Goal: Task Accomplishment & Management: Manage account settings

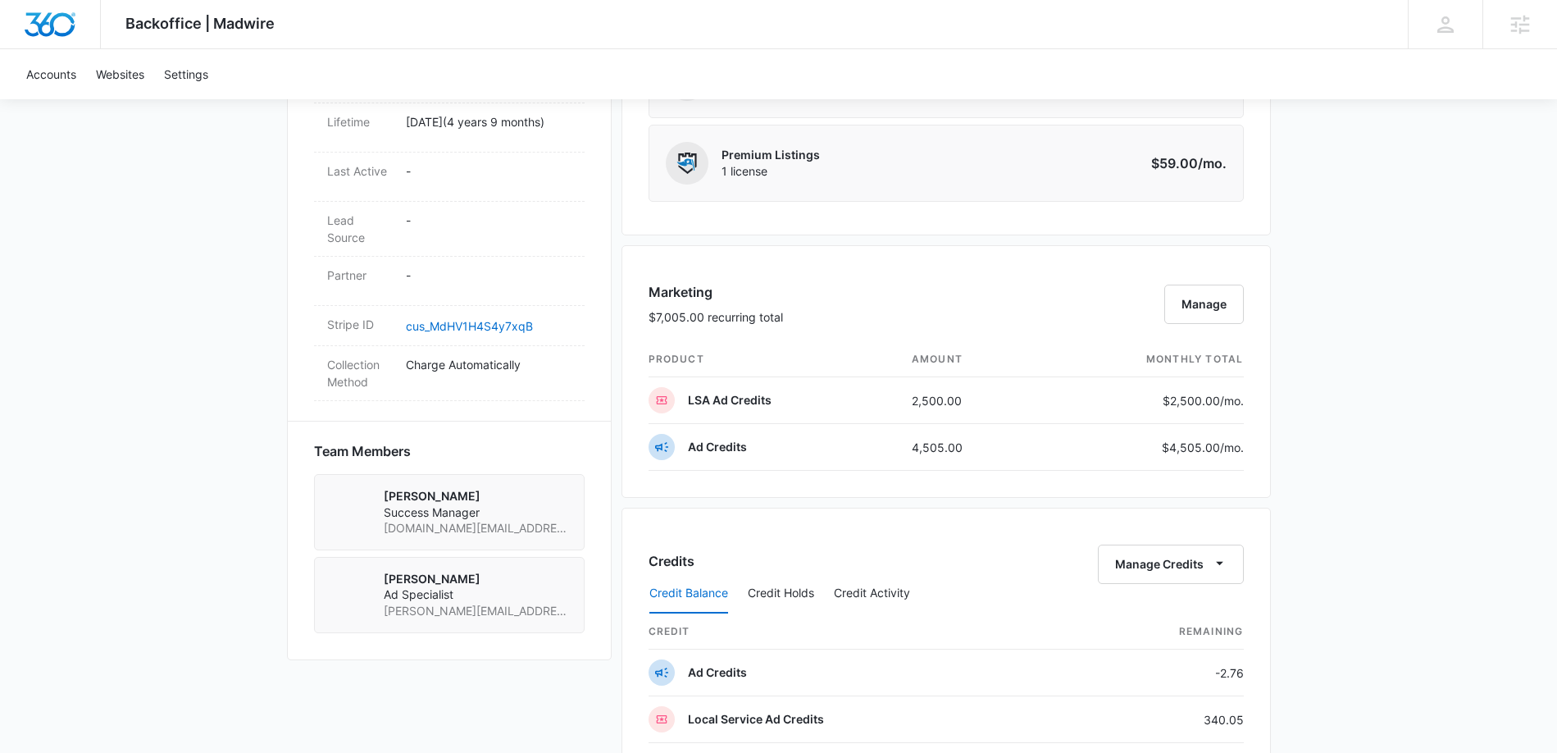
scroll to position [899, 0]
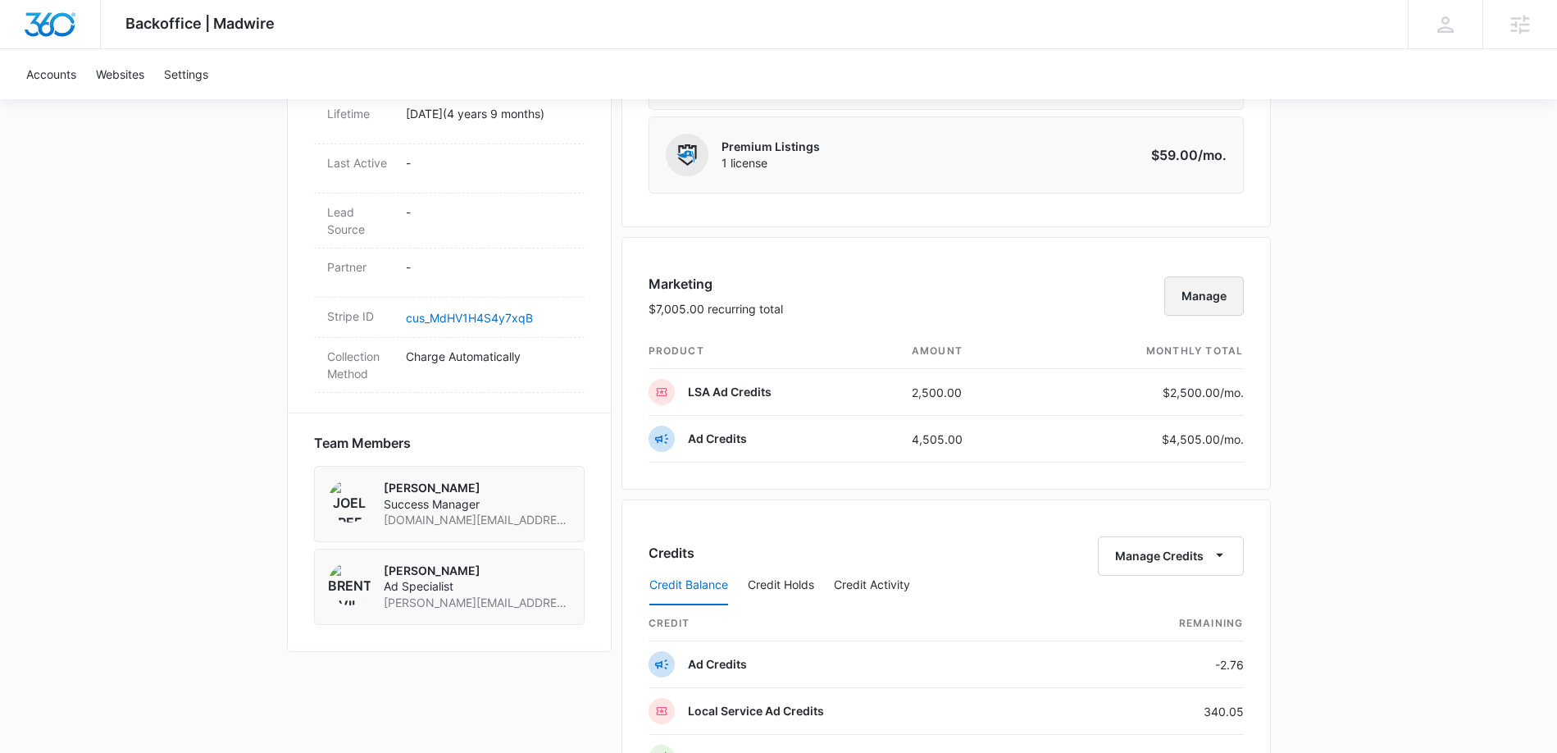
click at [1208, 288] on button "Manage" at bounding box center [1204, 295] width 80 height 39
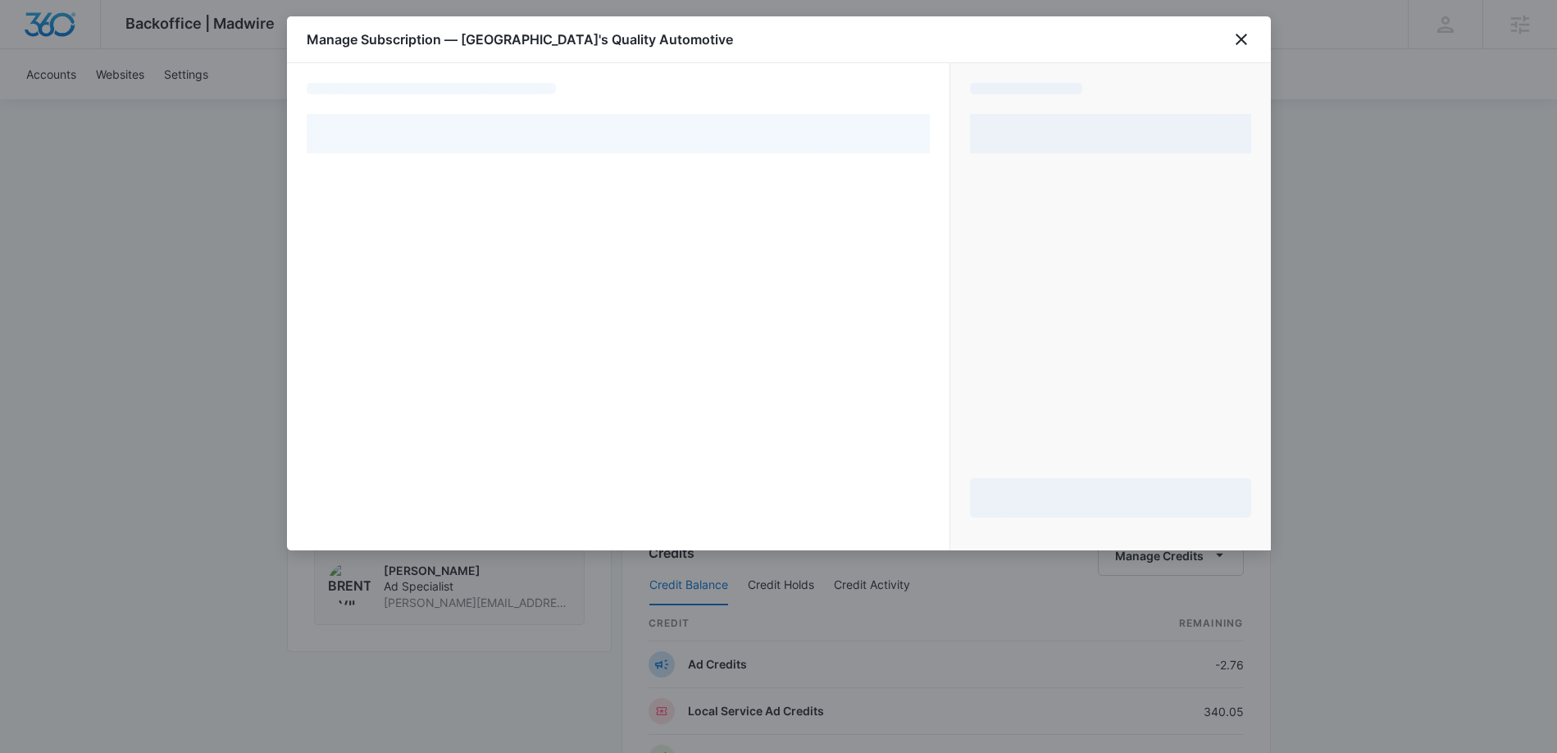
select select "pm_1MqftDA4n8RTgNjUoxe3wwZ6"
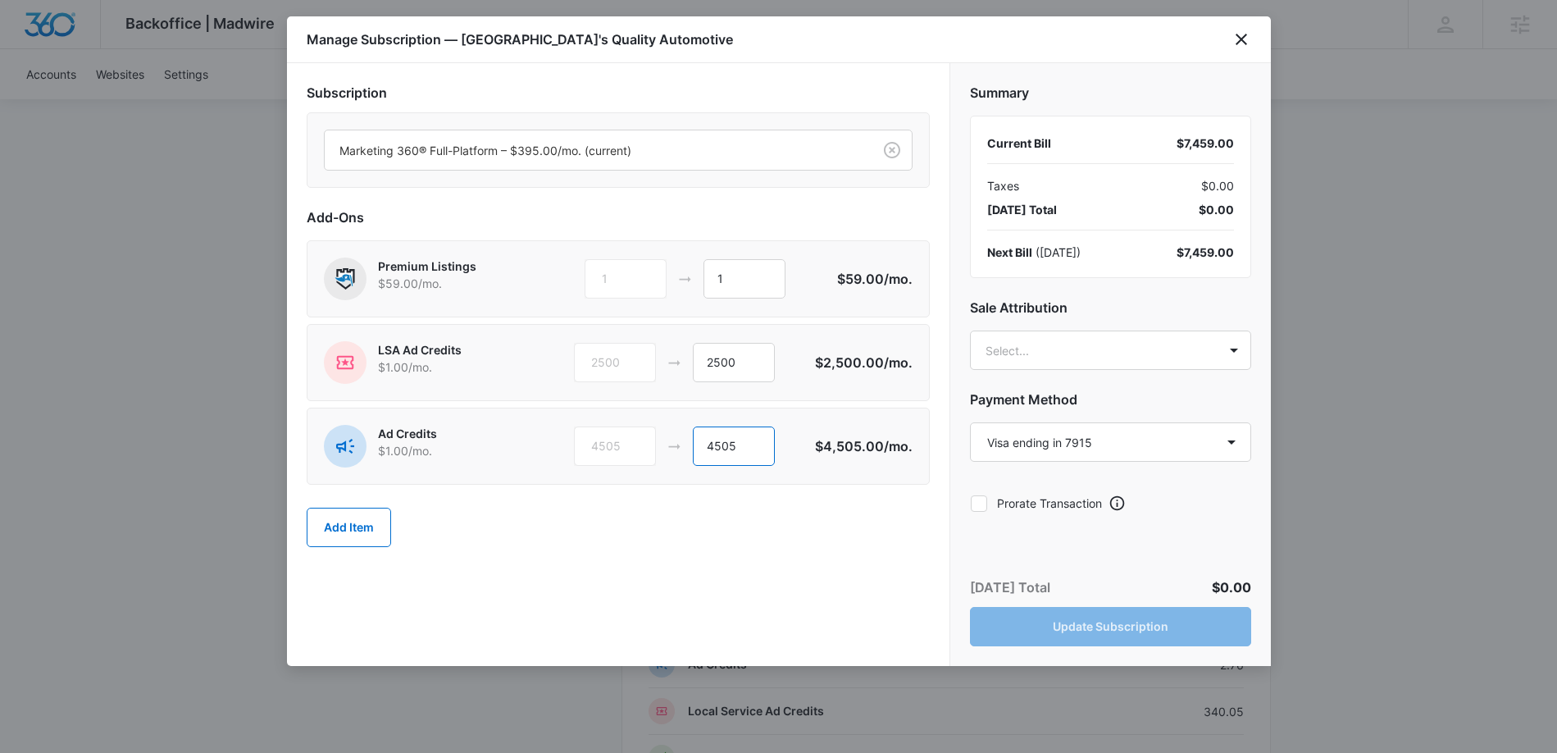
click at [715, 449] on input "4505" at bounding box center [734, 445] width 82 height 39
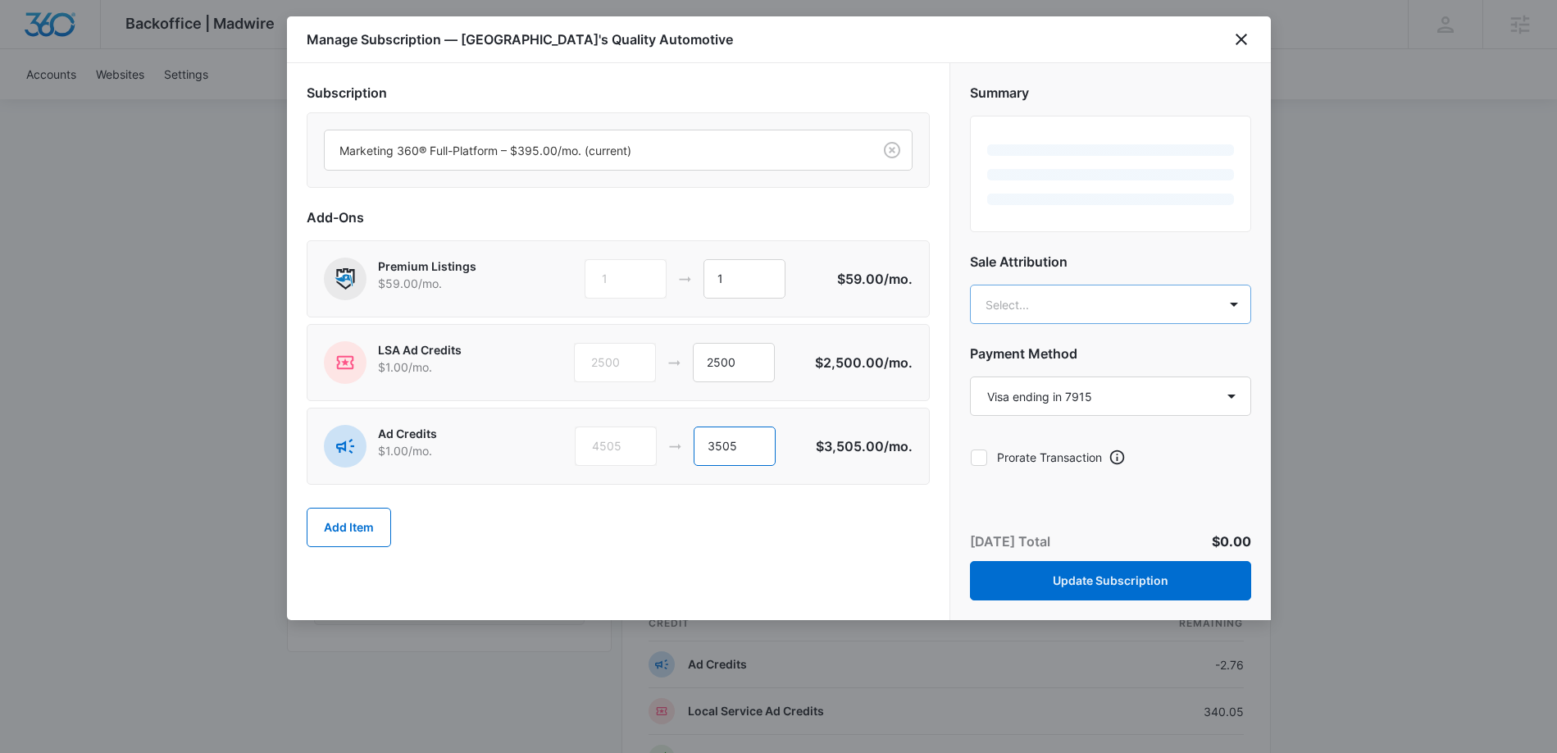
type input "3505"
click at [1025, 302] on body "Backoffice | Madwire Apps Settings JG Joel Green Joel.Green@madwire.com My Prof…" at bounding box center [778, 312] width 1557 height 2422
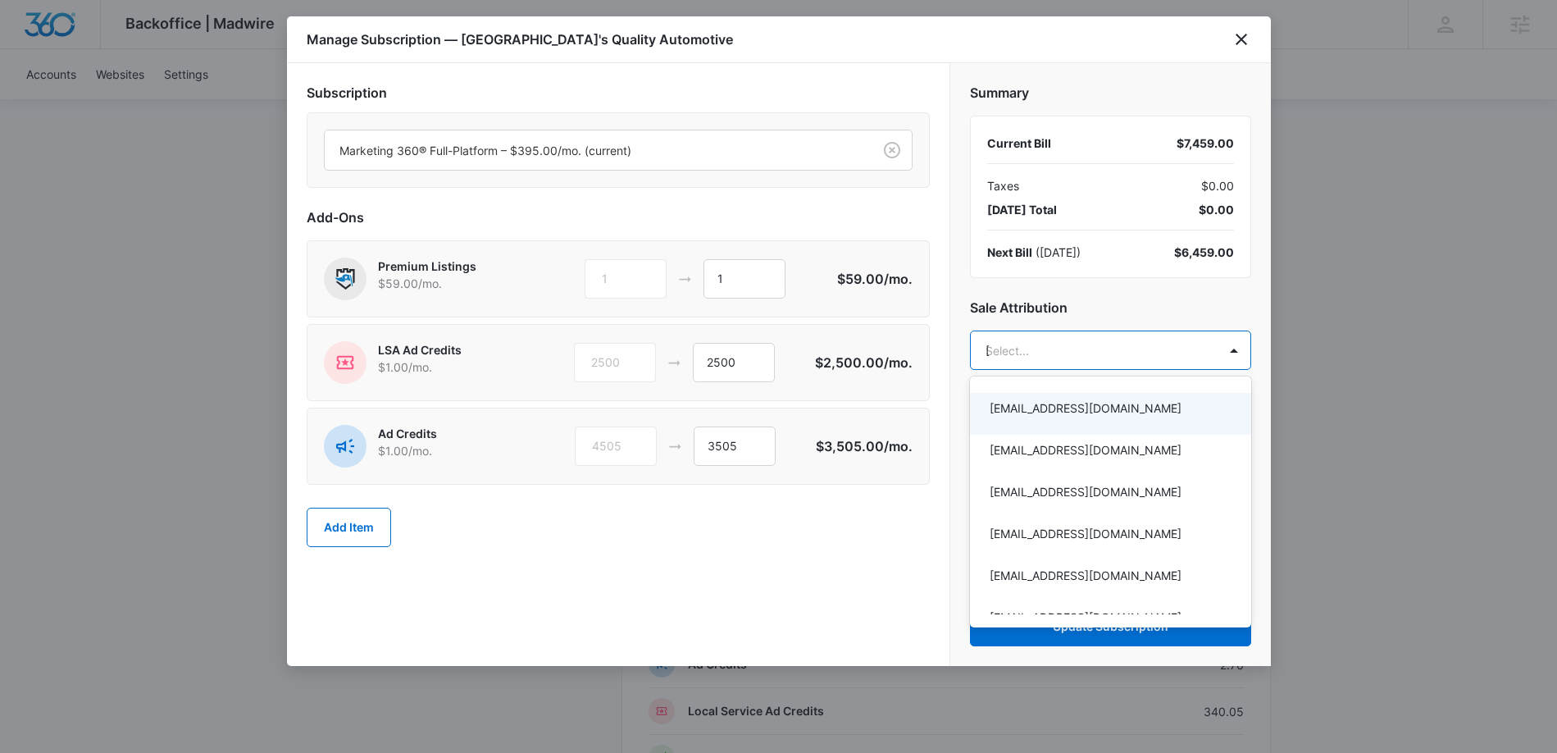
type input "joel"
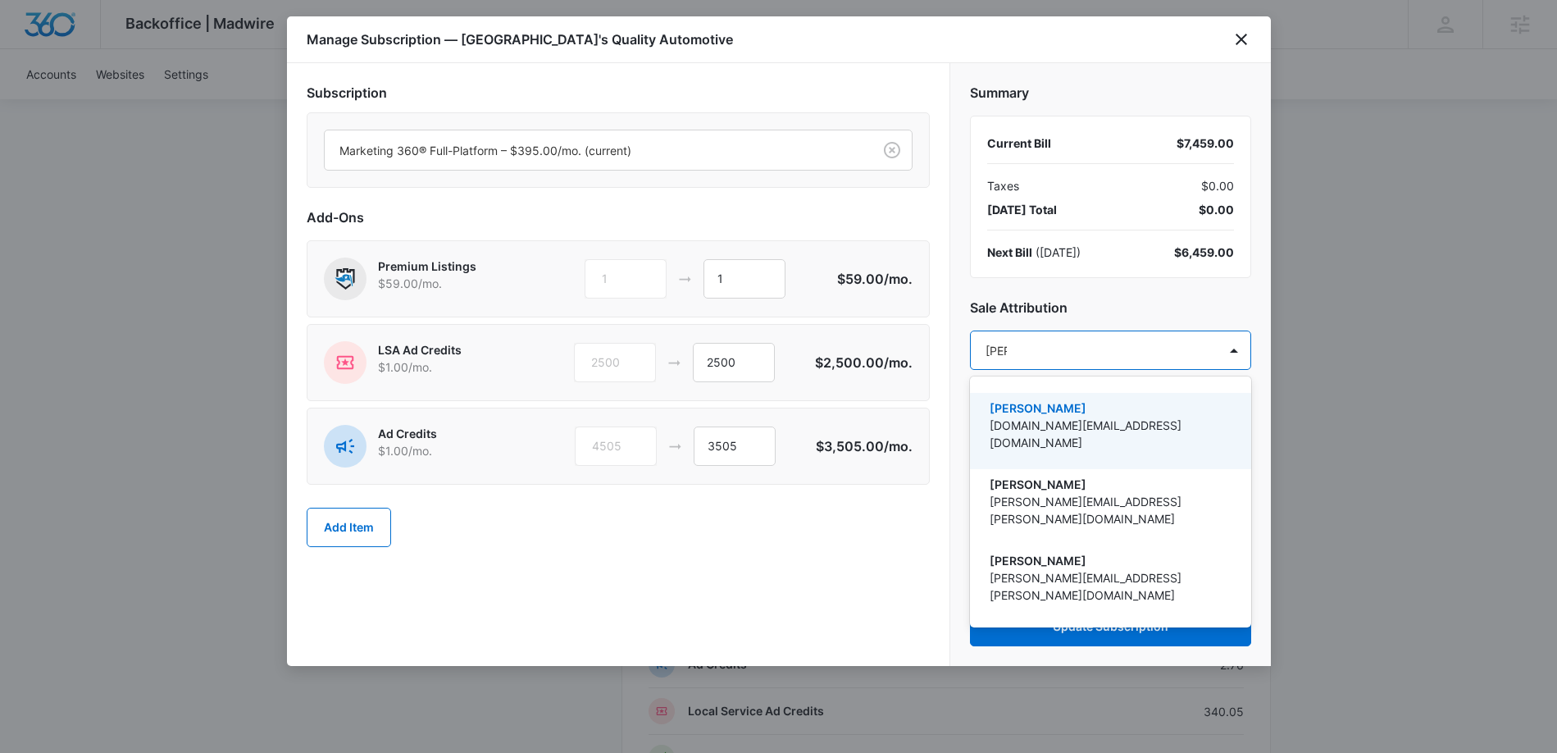
click at [1050, 407] on p "[PERSON_NAME]" at bounding box center [1109, 407] width 239 height 17
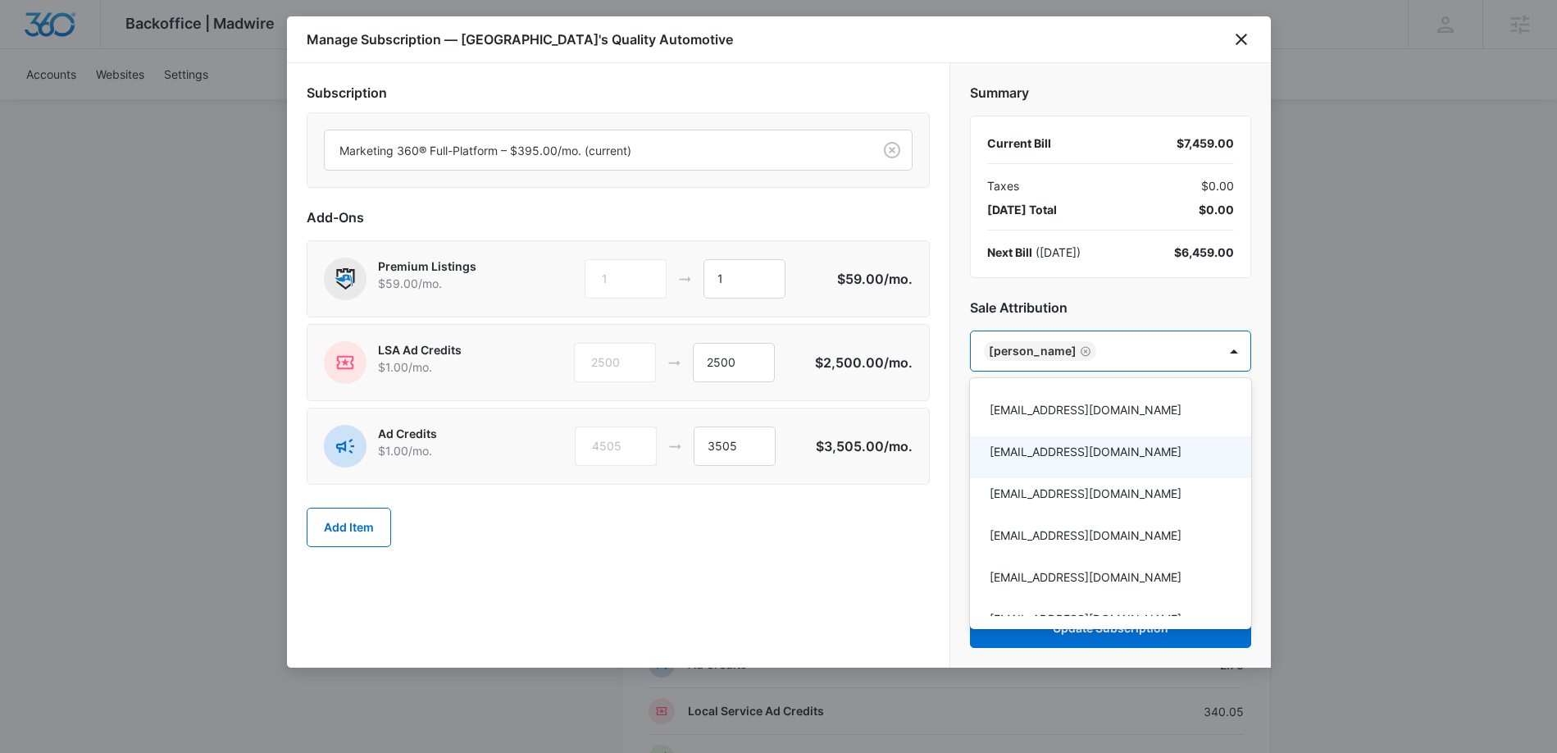
drag, startPoint x: 850, startPoint y: 543, endPoint x: 859, endPoint y: 541, distance: 9.2
click at [852, 543] on div at bounding box center [778, 376] width 1557 height 753
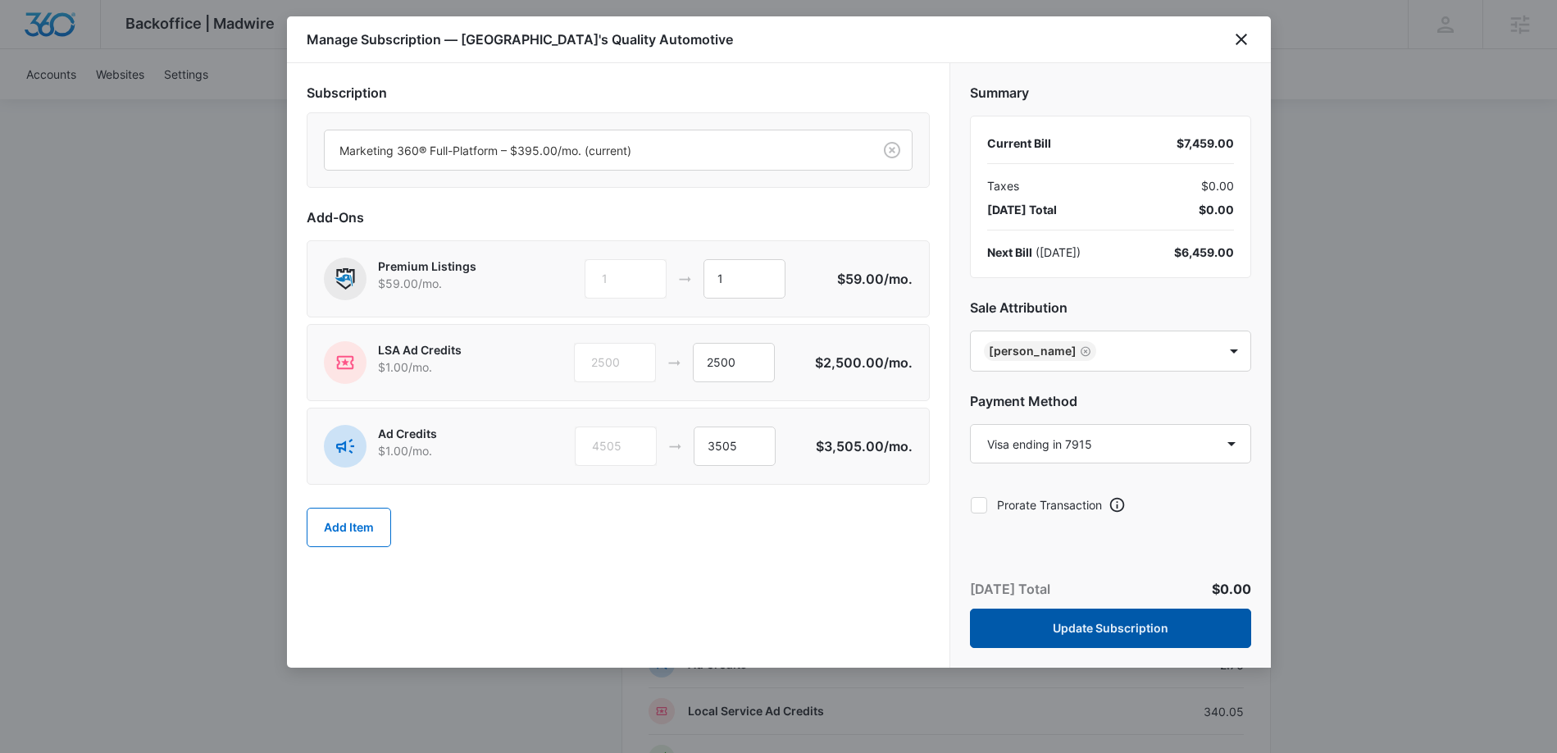
click at [1160, 627] on button "Update Subscription" at bounding box center [1110, 627] width 281 height 39
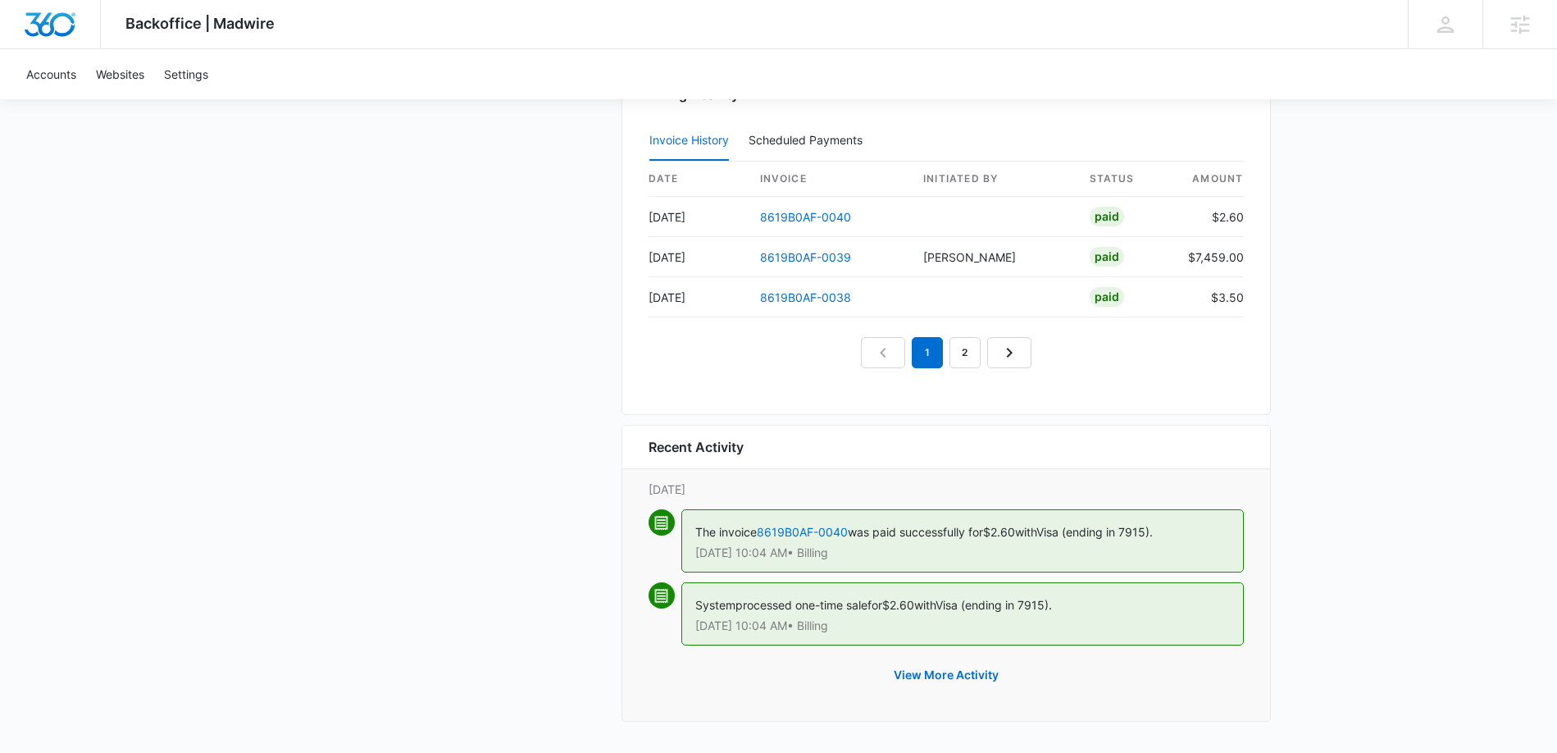
scroll to position [1742, 0]
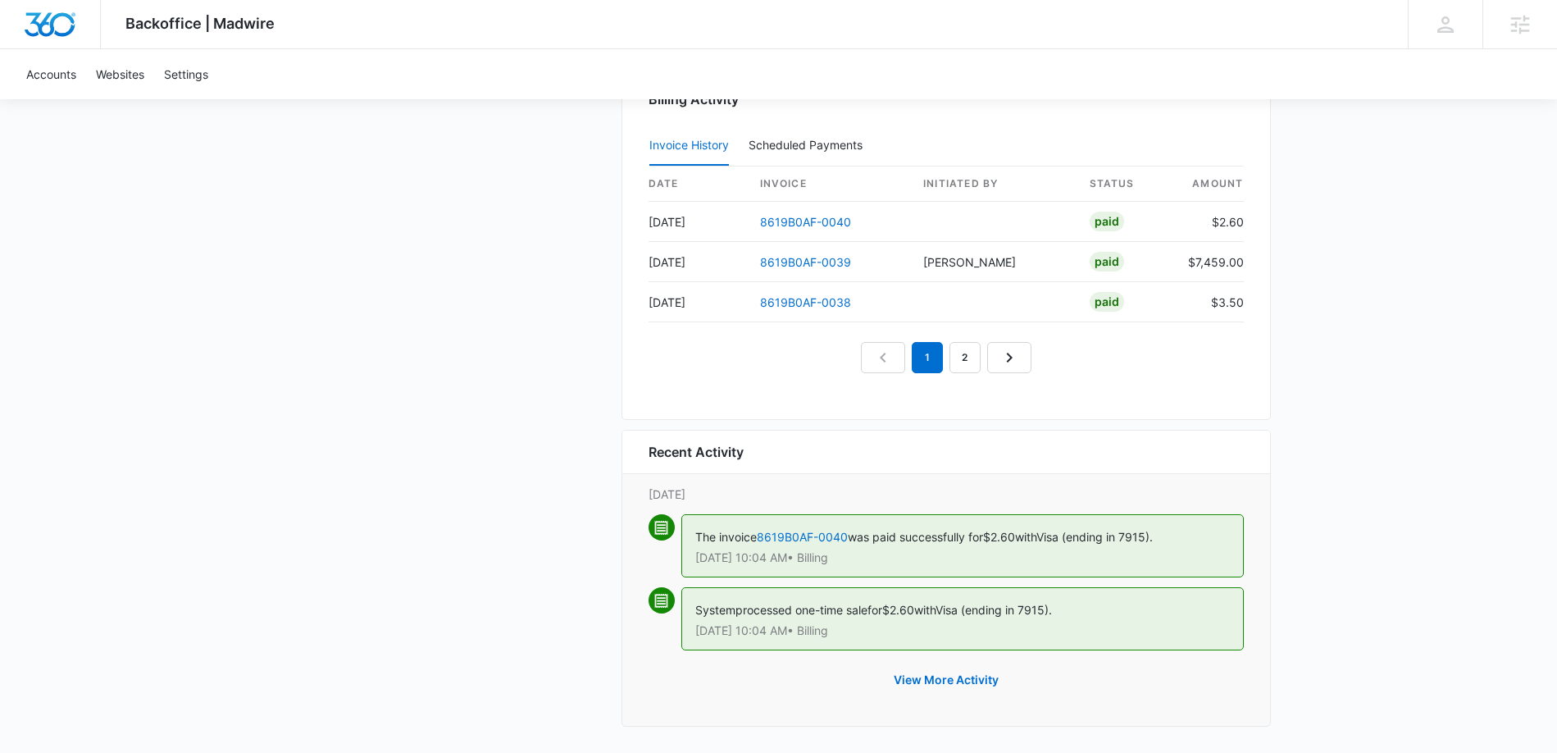
click at [822, 528] on div "The invoice 8619B0AF-0040 was paid successfully for $2.60 with Visa (ending in …" at bounding box center [962, 545] width 562 height 63
click at [814, 535] on link "8619B0AF-0040" at bounding box center [802, 537] width 91 height 14
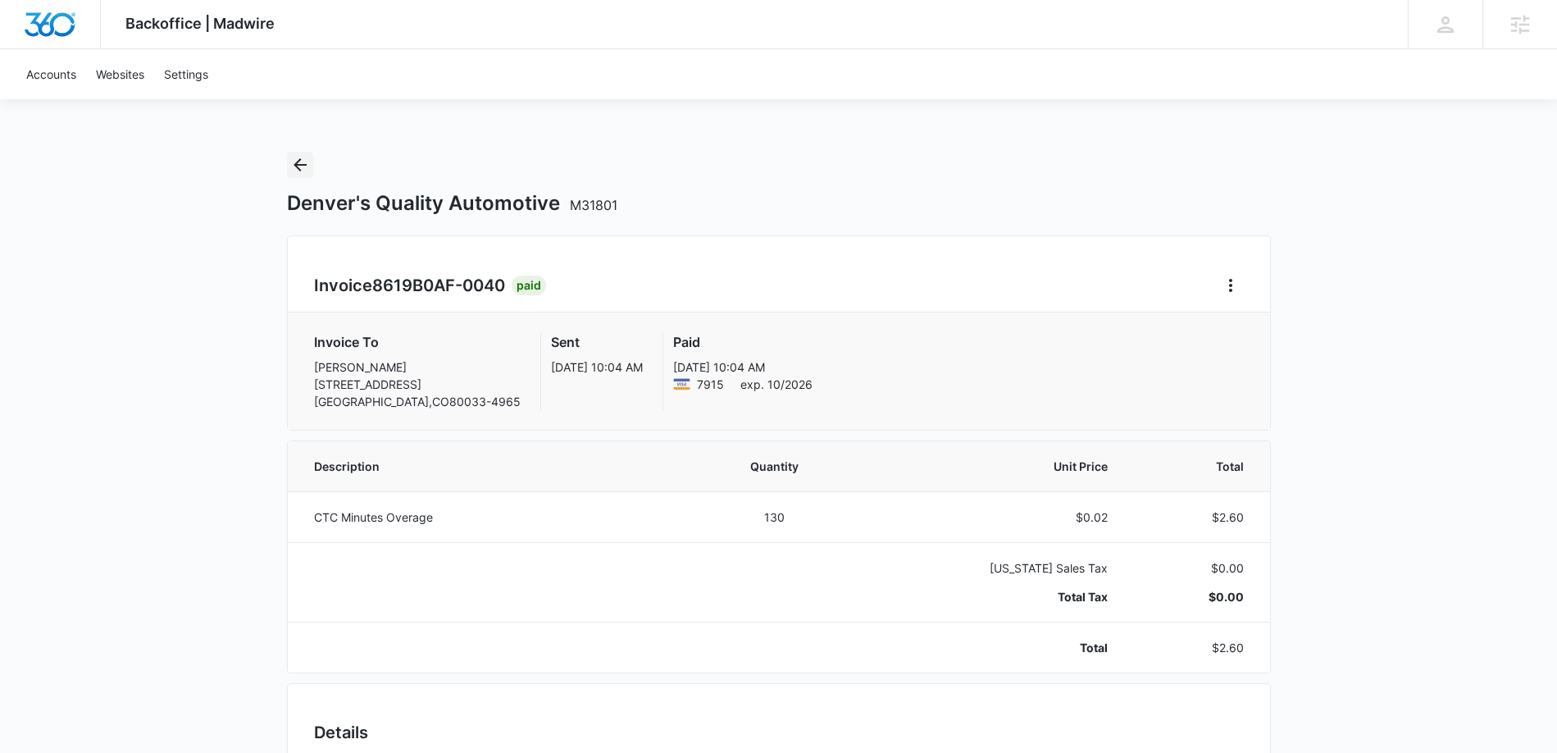
click at [296, 160] on icon "Back" at bounding box center [300, 165] width 20 height 20
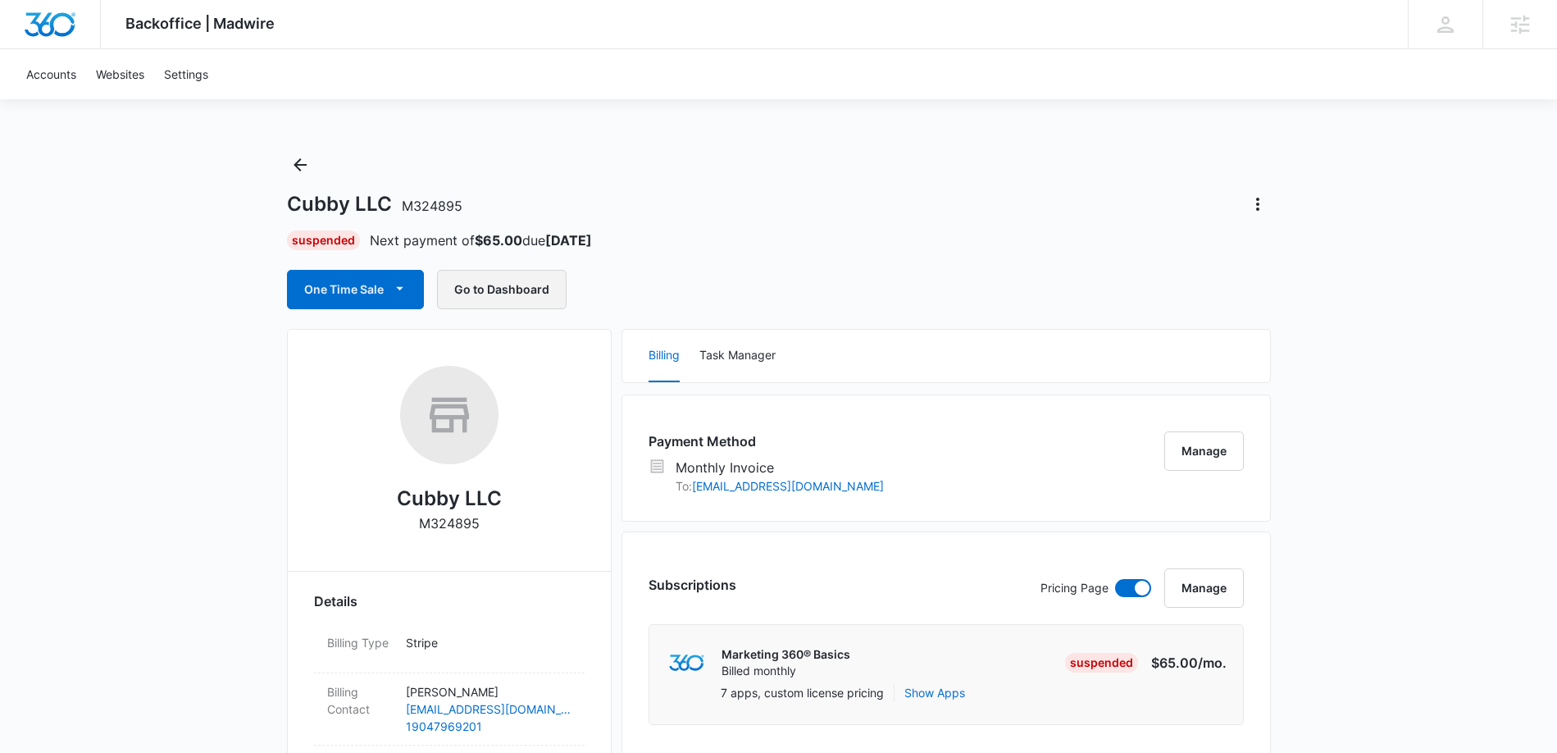
click at [541, 280] on button "Go to Dashboard" at bounding box center [502, 289] width 130 height 39
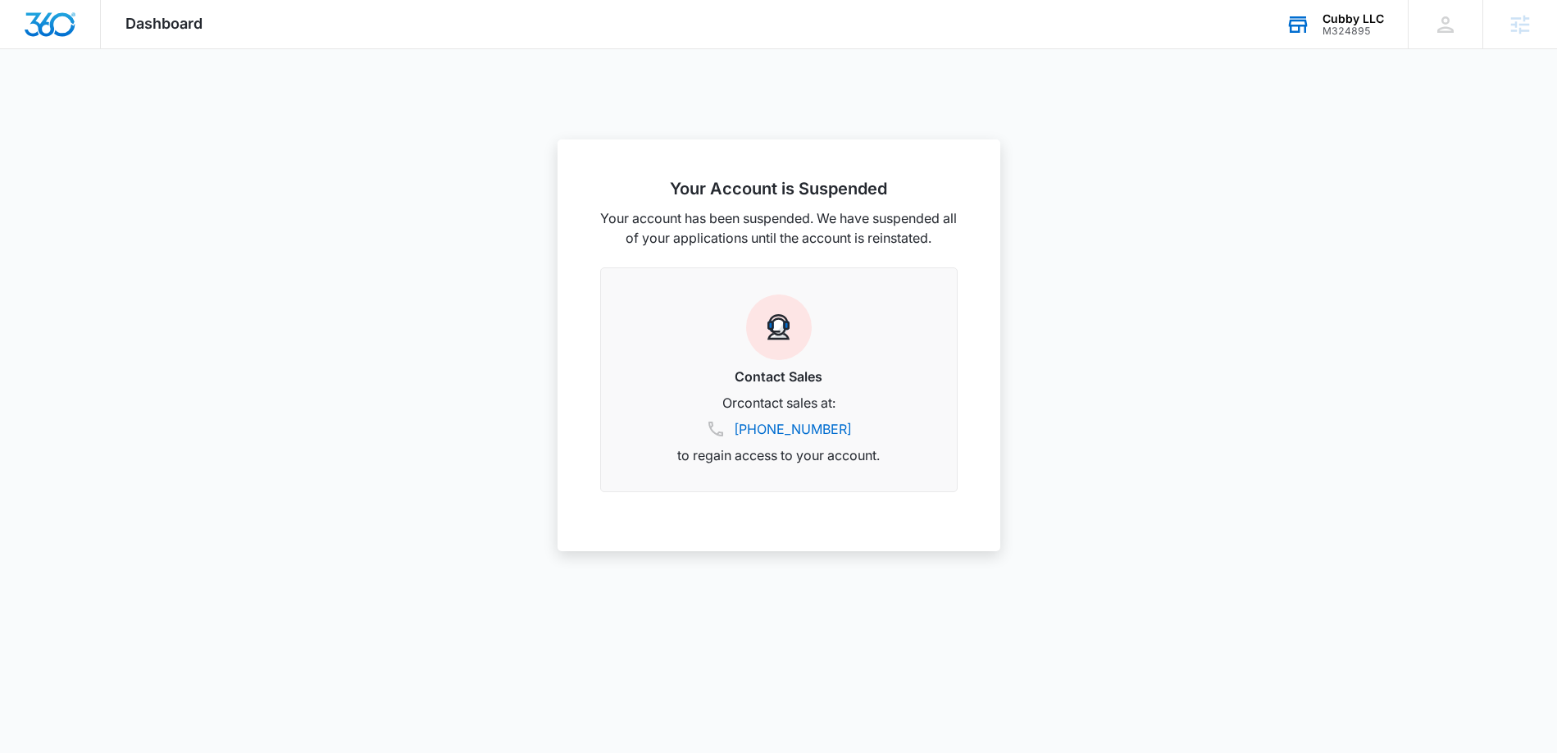
click at [1323, 20] on div "Cubby LLC" at bounding box center [1353, 18] width 61 height 13
click at [1278, 124] on input "text" at bounding box center [1252, 124] width 246 height 33
